Goal: Information Seeking & Learning: Learn about a topic

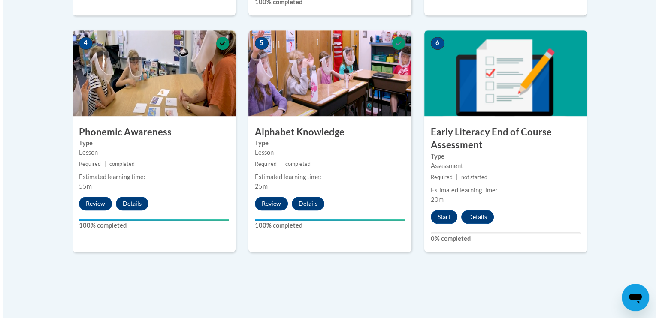
scroll to position [541, 0]
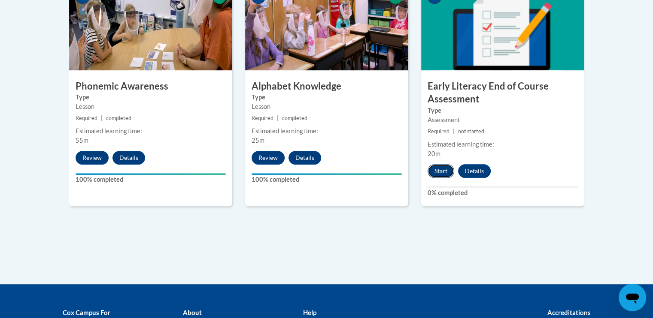
click at [440, 166] on button "Start" at bounding box center [440, 171] width 27 height 14
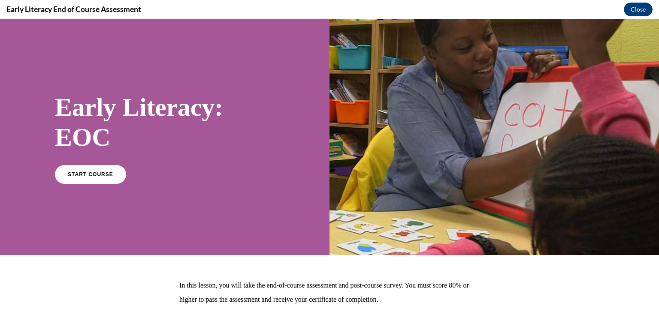
scroll to position [0, 0]
click at [86, 170] on link "START COURSE" at bounding box center [90, 174] width 75 height 20
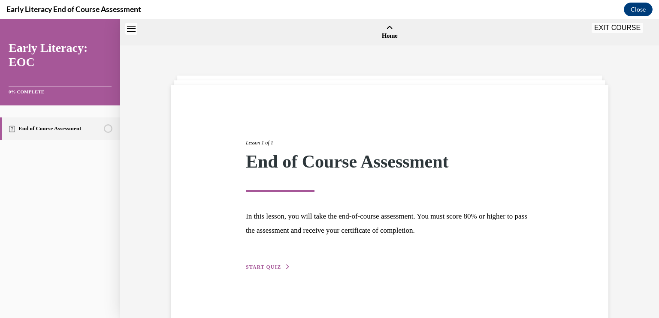
scroll to position [27, 0]
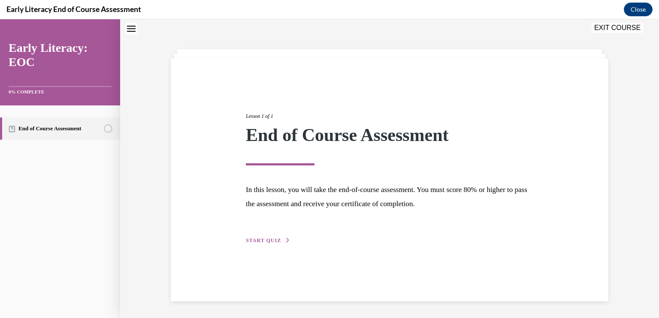
click at [252, 239] on span "START QUIZ" at bounding box center [263, 241] width 35 height 6
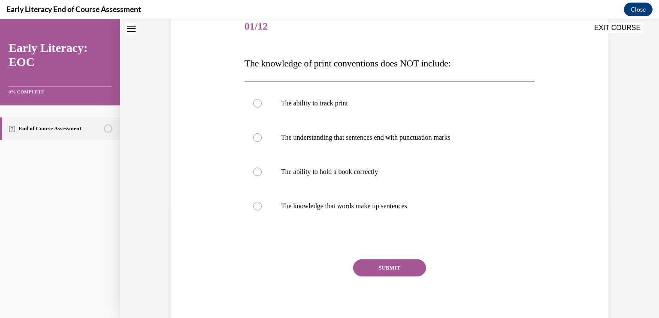
scroll to position [109, 0]
click at [255, 169] on div at bounding box center [257, 173] width 9 height 9
click at [245, 205] on div at bounding box center [390, 207] width 291 height 34
click at [384, 266] on button "SUBMIT" at bounding box center [389, 268] width 73 height 17
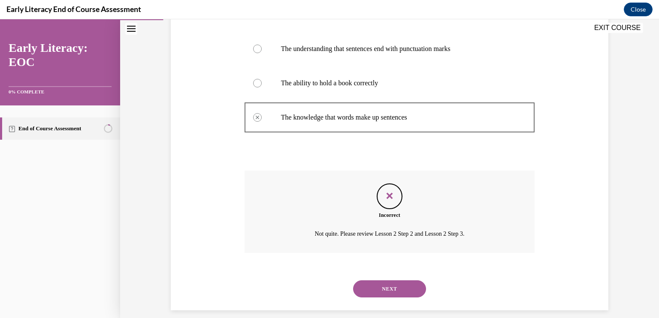
scroll to position [208, 0]
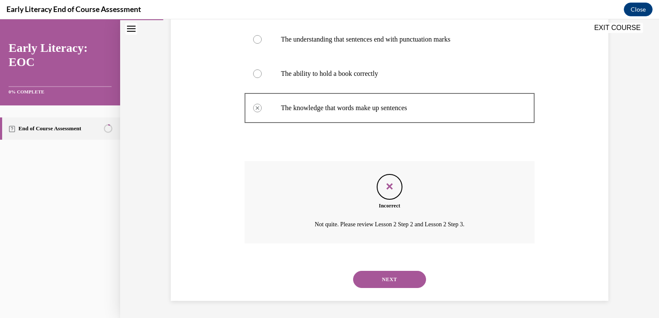
click at [387, 274] on button "NEXT" at bounding box center [389, 279] width 73 height 17
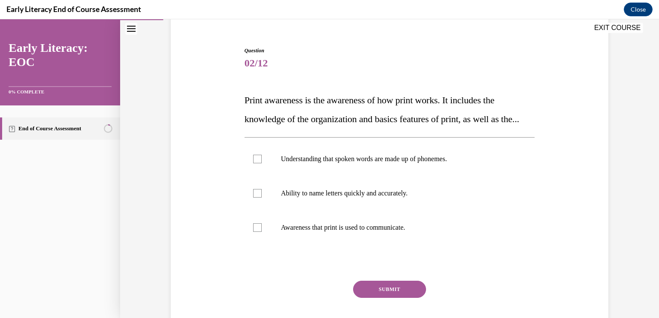
scroll to position [86, 0]
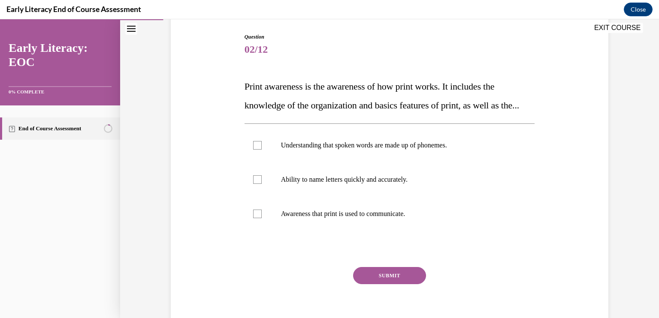
click at [648, 146] on div "Question 02/12 Print awareness is the awareness of how print works. It includes…" at bounding box center [389, 157] width 539 height 395
click at [369, 218] on p "Awareness that print is used to communicate." at bounding box center [397, 214] width 233 height 9
click at [385, 284] on button "SUBMIT" at bounding box center [389, 275] width 73 height 17
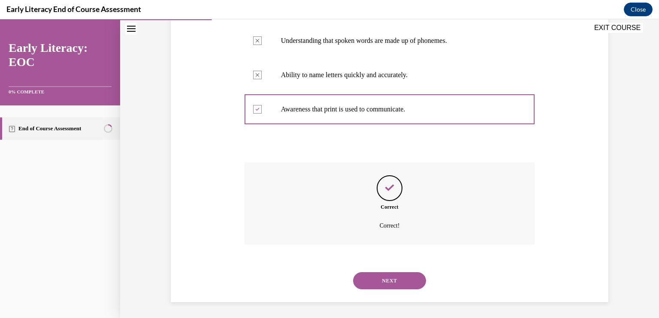
scroll to position [211, 0]
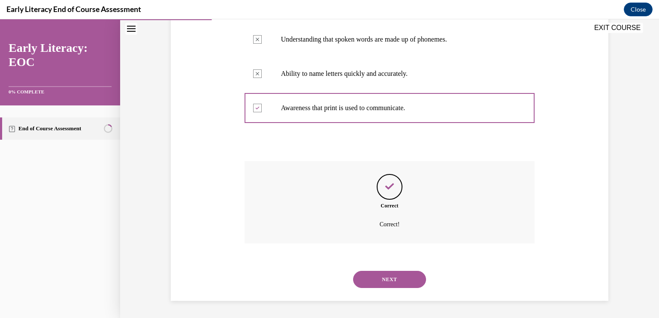
click at [385, 275] on button "NEXT" at bounding box center [389, 279] width 73 height 17
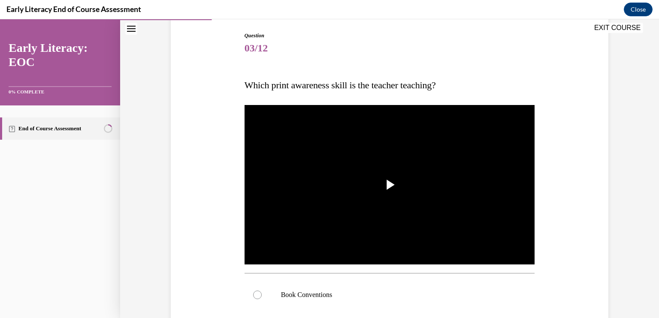
scroll to position [89, 0]
